Goal: Information Seeking & Learning: Learn about a topic

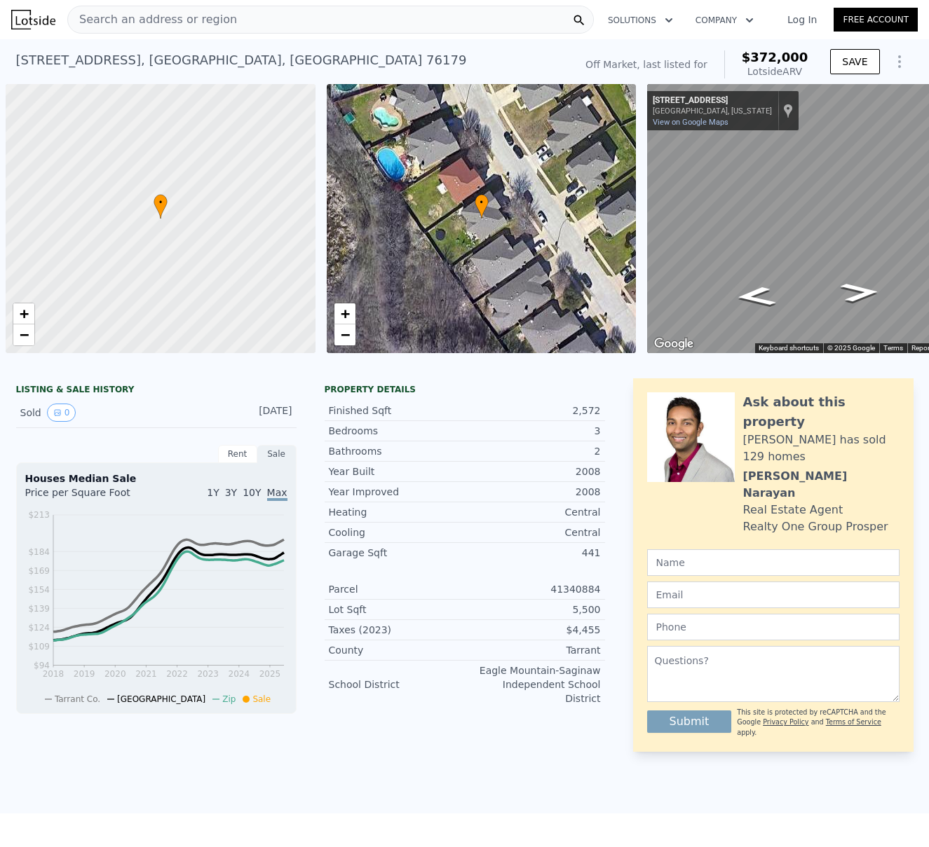
scroll to position [0, 673]
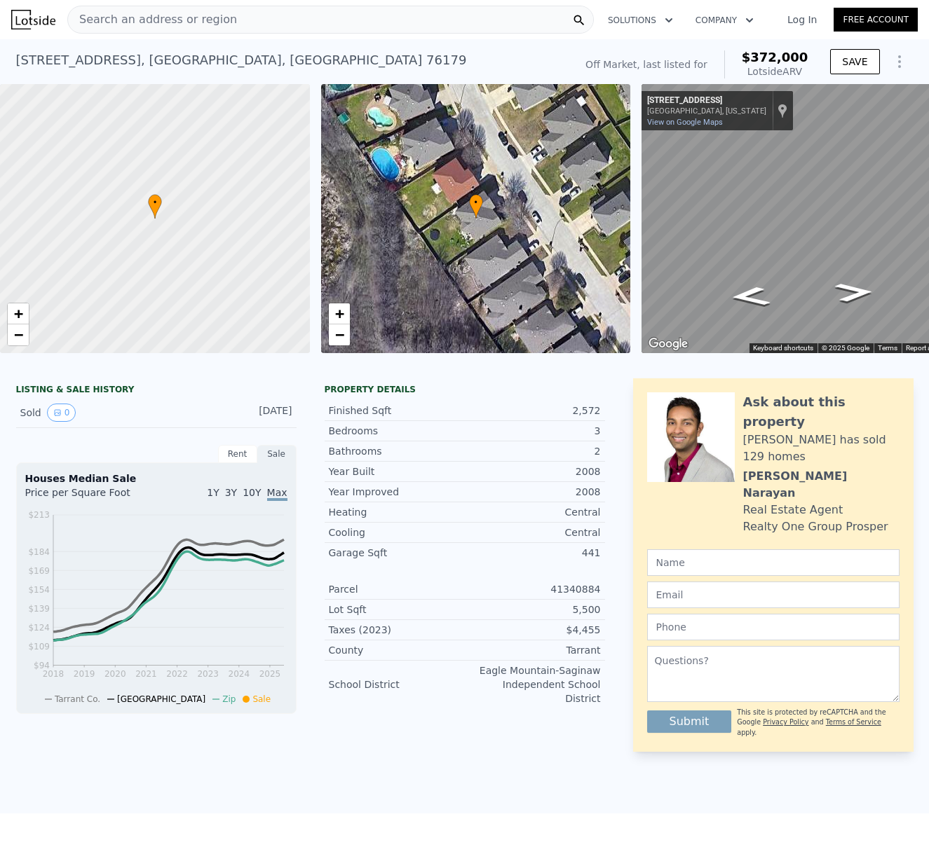
click at [121, 13] on span "Search an address or region" at bounding box center [152, 19] width 169 height 17
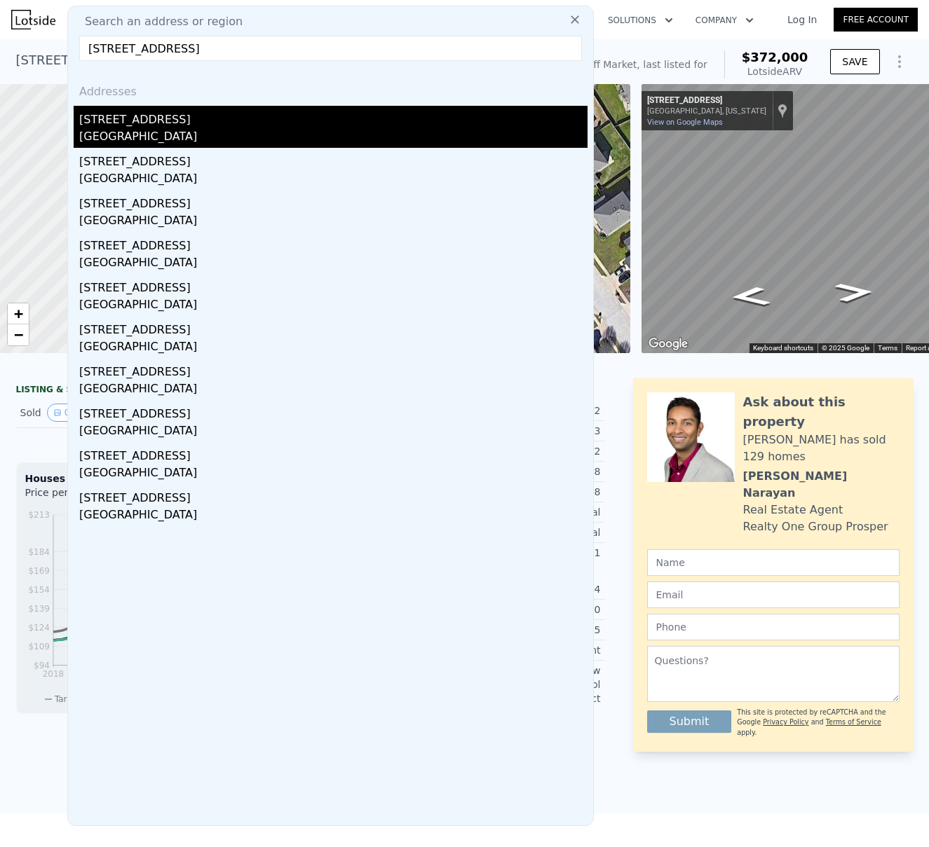
type input "[STREET_ADDRESS]"
click at [137, 128] on div "[GEOGRAPHIC_DATA]" at bounding box center [333, 138] width 508 height 20
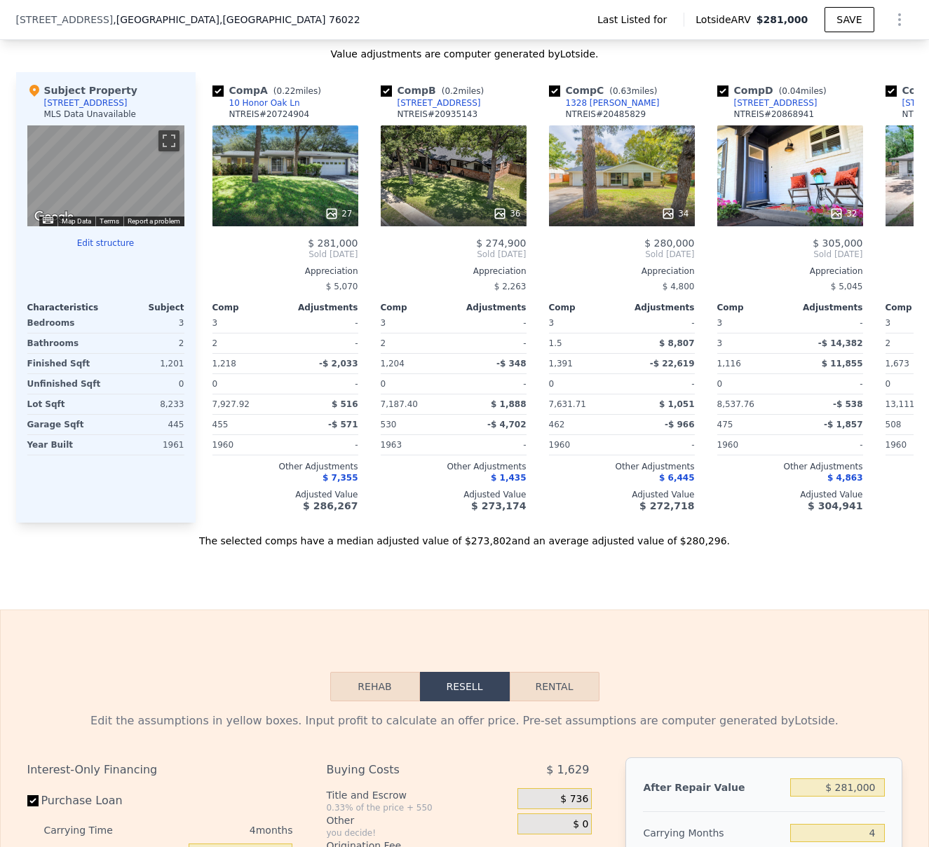
scroll to position [1096, 0]
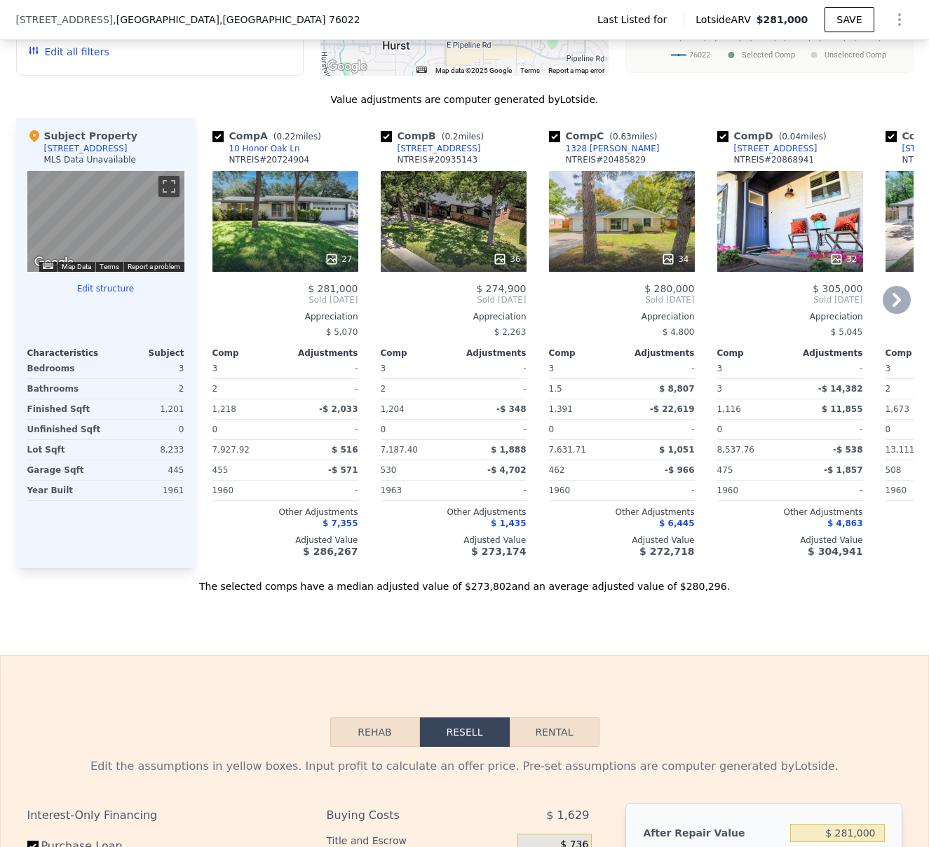
click at [274, 209] on div "27" at bounding box center [285, 221] width 146 height 101
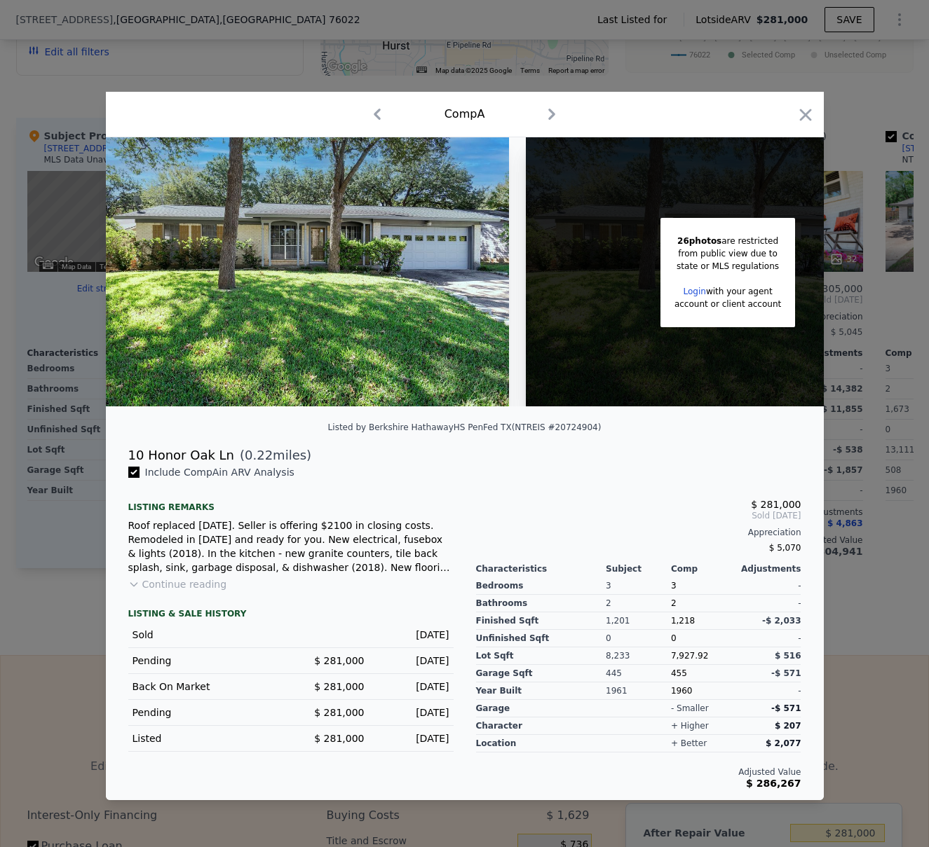
click at [197, 588] on button "Continue reading" at bounding box center [177, 585] width 99 height 14
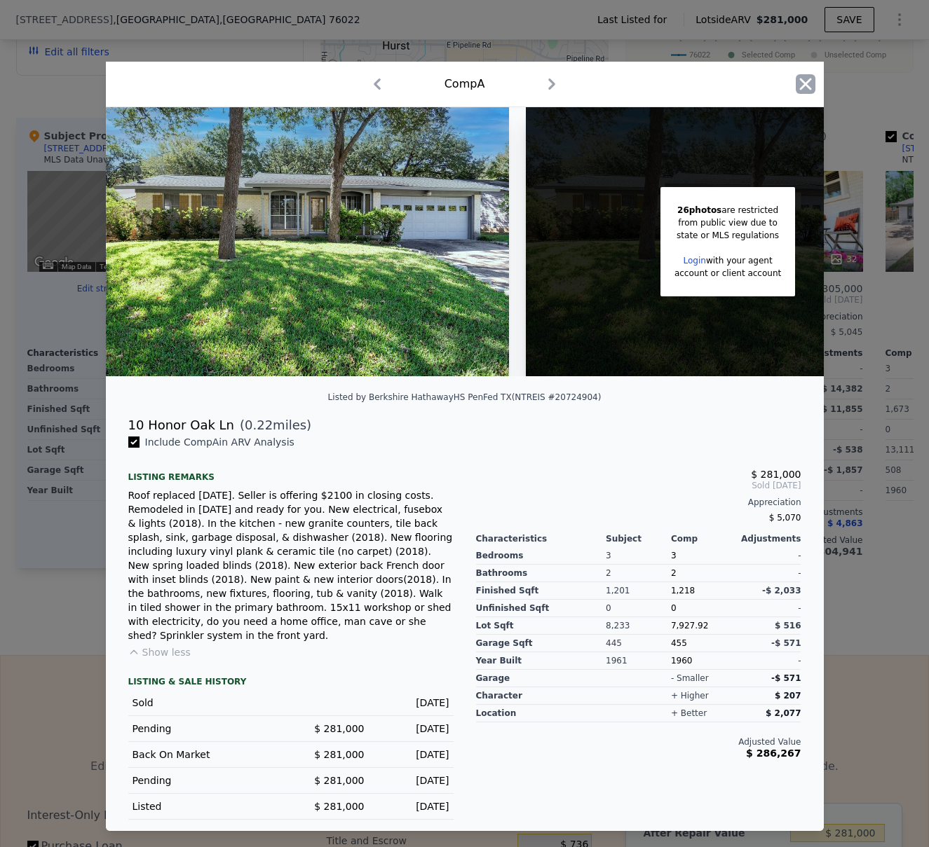
click at [811, 90] on icon "button" at bounding box center [806, 84] width 20 height 20
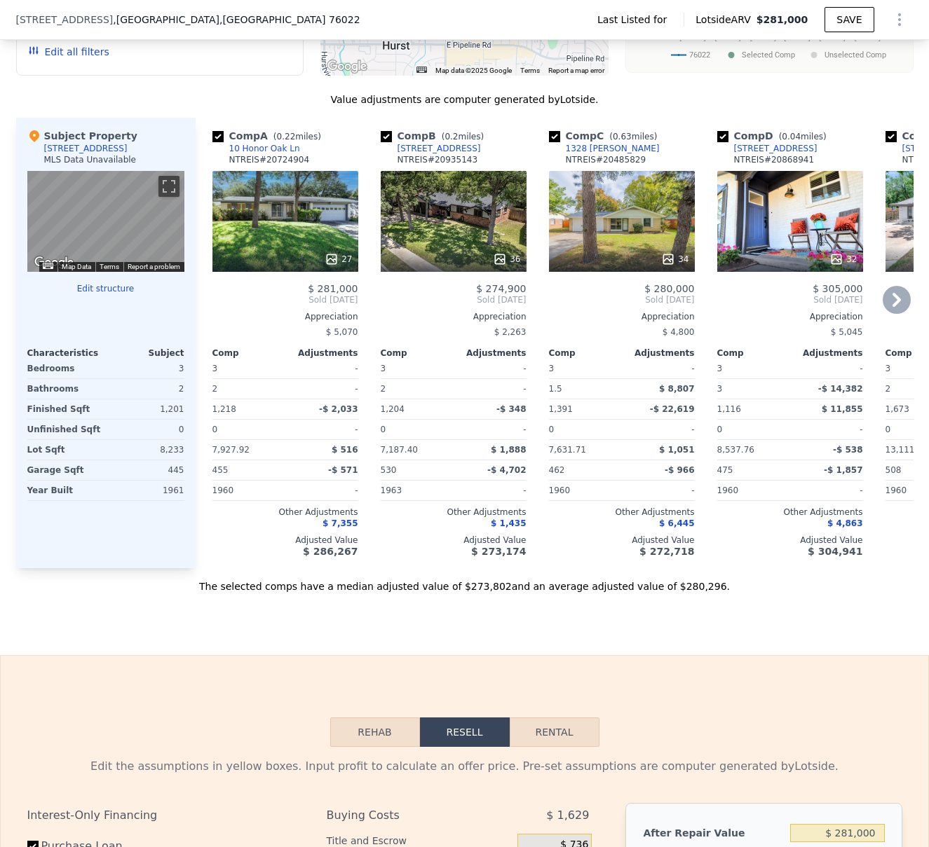
click at [761, 230] on div "32" at bounding box center [790, 221] width 146 height 101
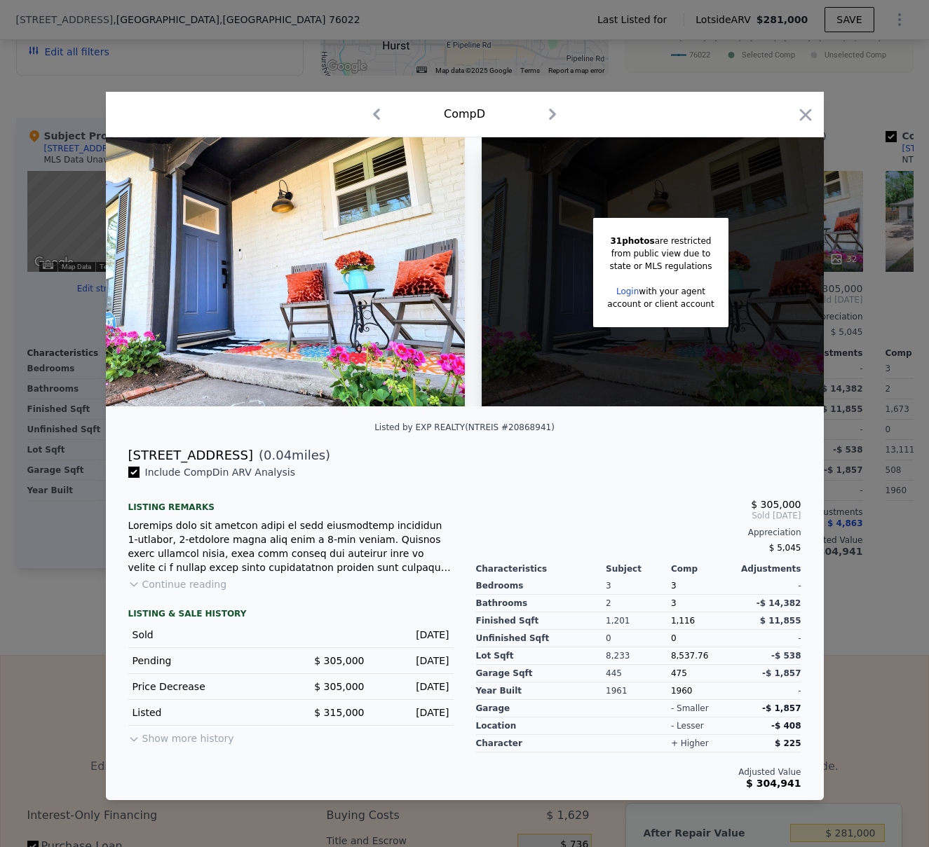
scroll to position [0, 22]
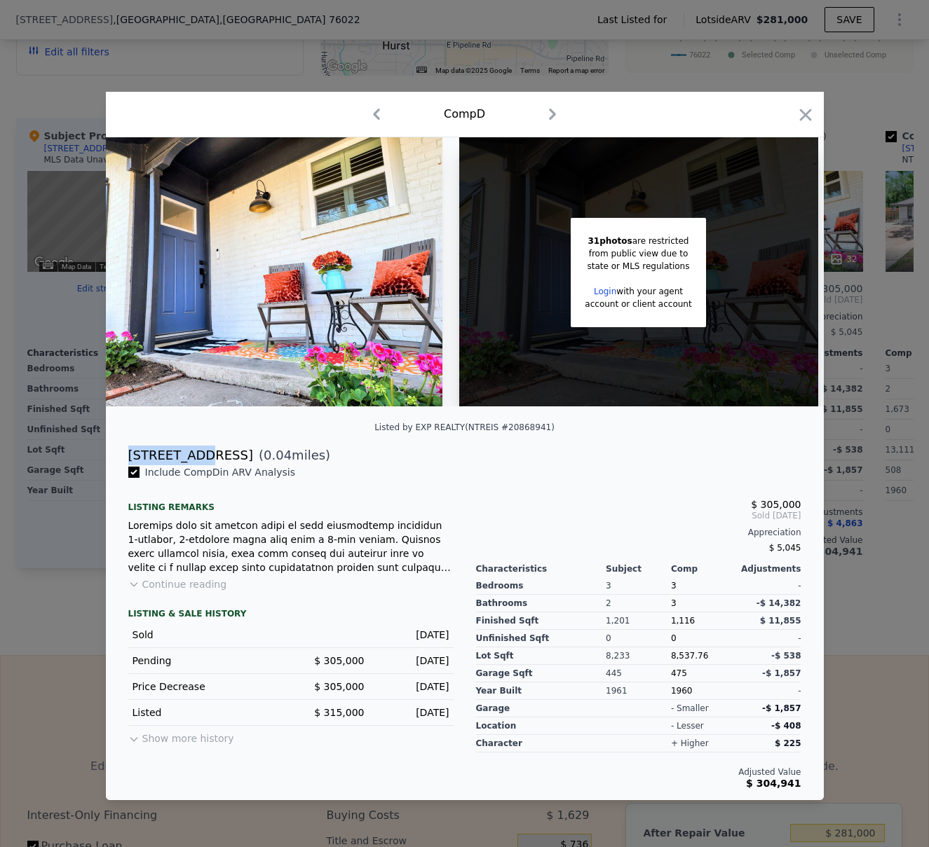
drag, startPoint x: 128, startPoint y: 459, endPoint x: 198, endPoint y: 455, distance: 70.9
click at [198, 455] on div "[STREET_ADDRESS]" at bounding box center [190, 456] width 125 height 20
copy div "1245 King D"
click at [160, 591] on button "Continue reading" at bounding box center [177, 585] width 99 height 14
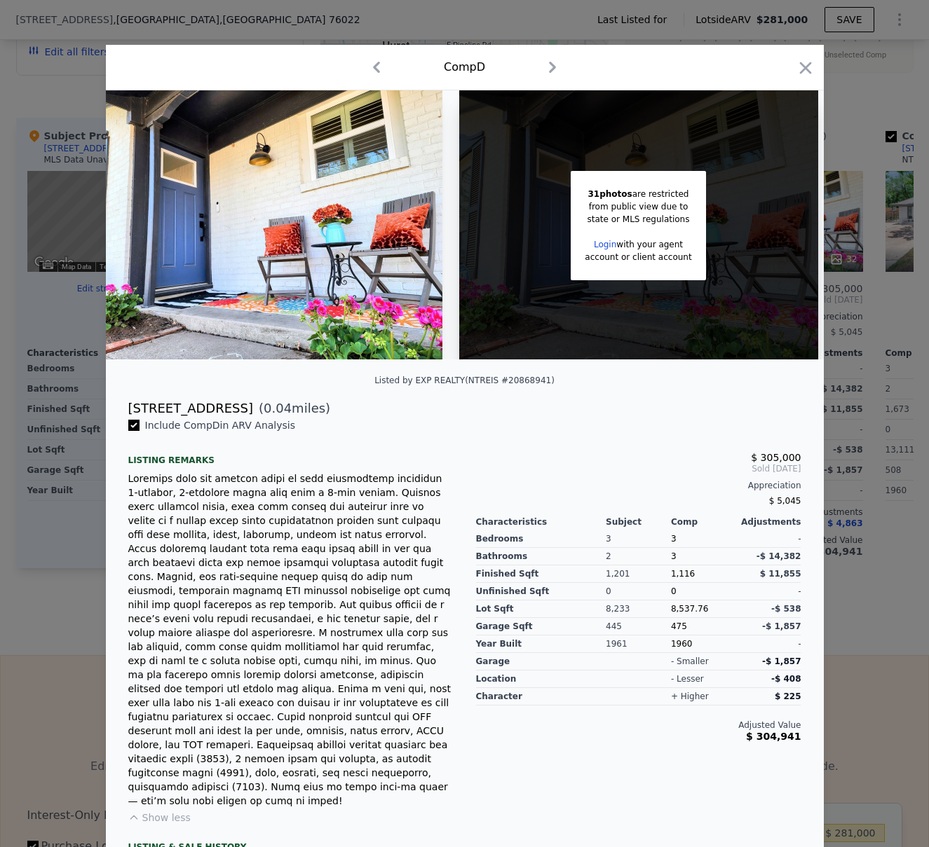
click at [69, 538] on div at bounding box center [464, 423] width 929 height 847
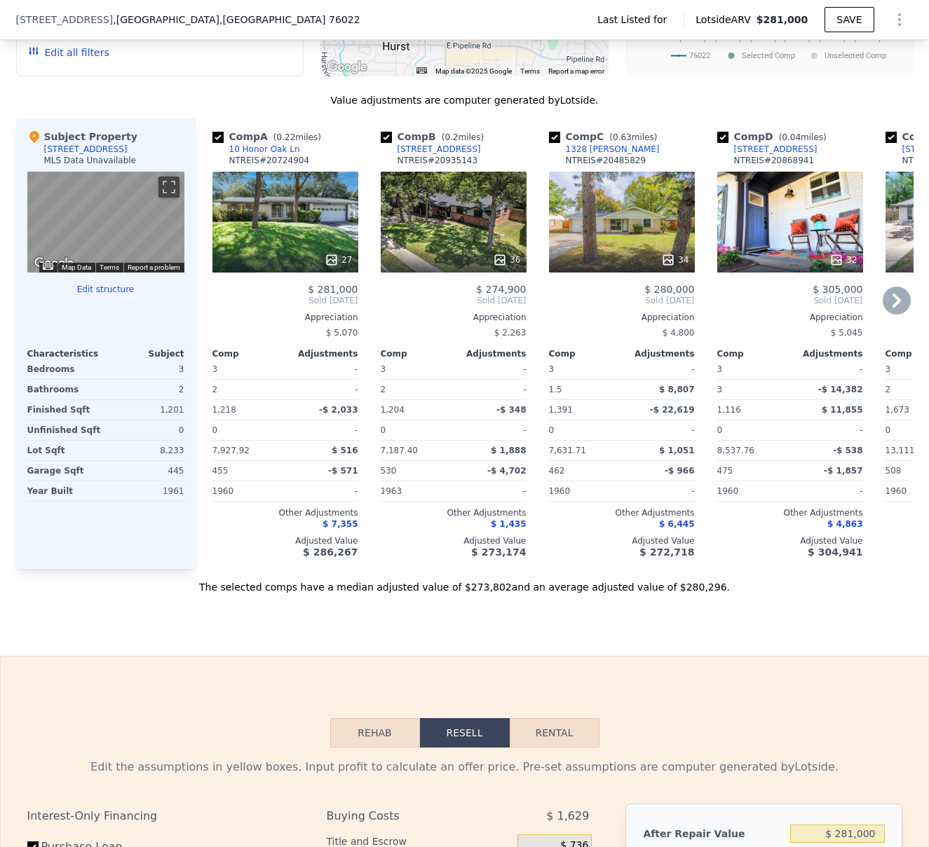
click at [287, 212] on div "27" at bounding box center [285, 222] width 146 height 101
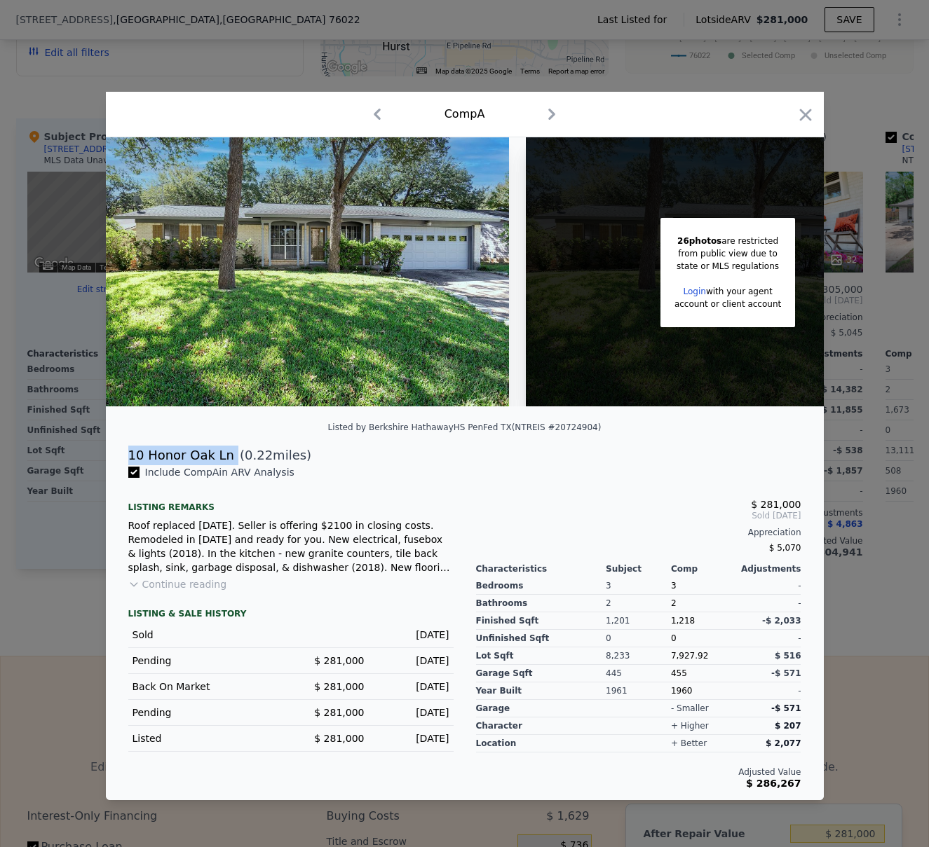
drag, startPoint x: 226, startPoint y: 460, endPoint x: 126, endPoint y: 466, distance: 100.4
click at [127, 465] on div "10 Honor Oak Ln ( 0.22 miles)" at bounding box center [464, 456] width 695 height 20
copy div "10 Honor Oak Ln"
